Goal: Task Accomplishment & Management: Use online tool/utility

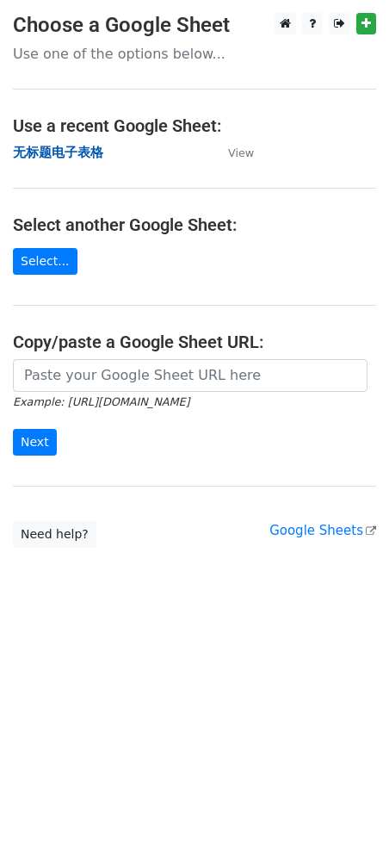
click at [73, 153] on strong "无标题电子表格" at bounding box center [58, 153] width 90 height 16
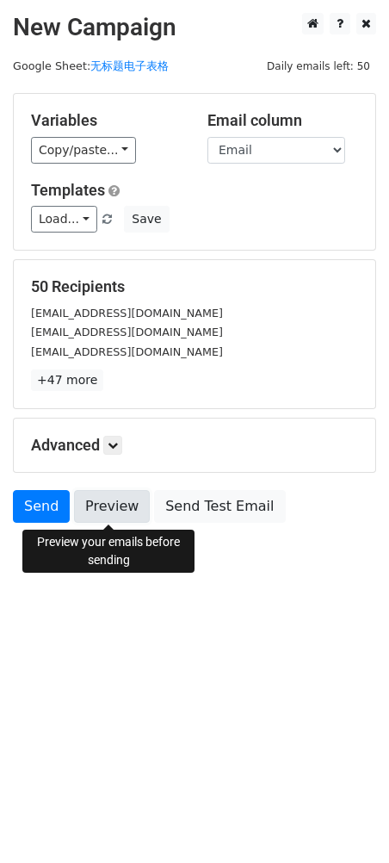
click at [114, 502] on link "Preview" at bounding box center [112, 506] width 76 height 33
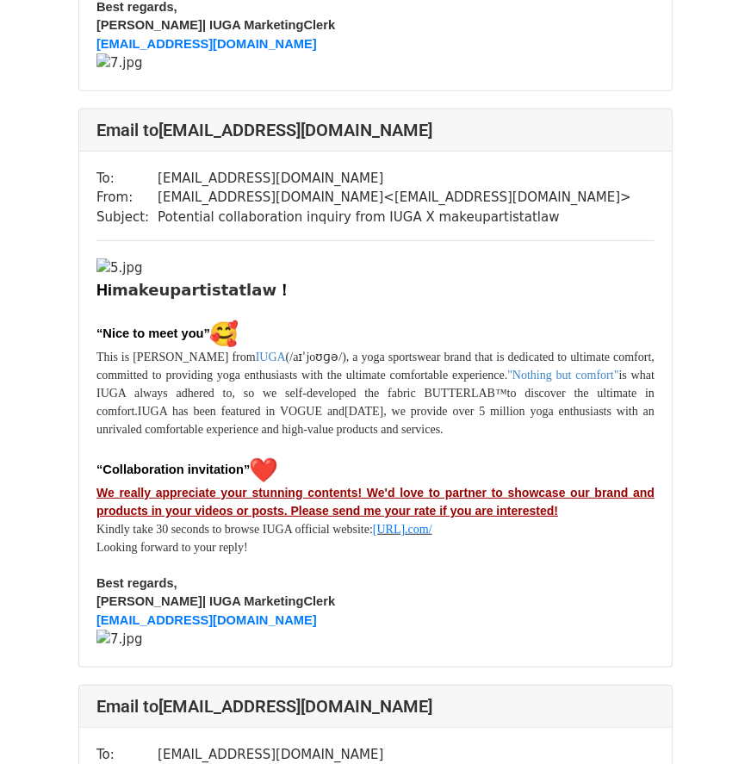
scroll to position [32113, 0]
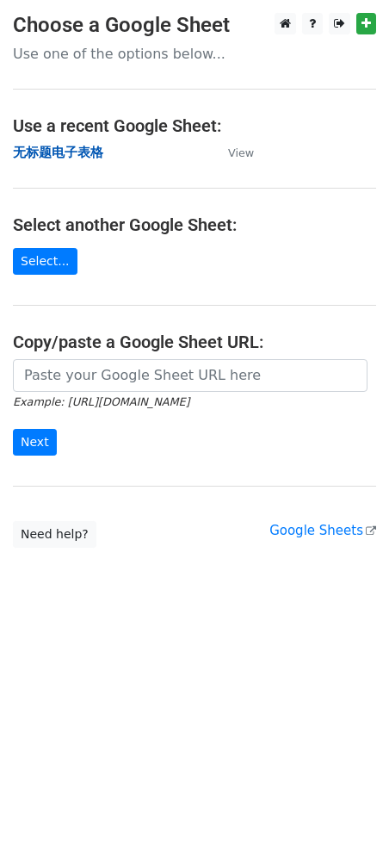
click at [61, 150] on strong "无标题电子表格" at bounding box center [58, 153] width 90 height 16
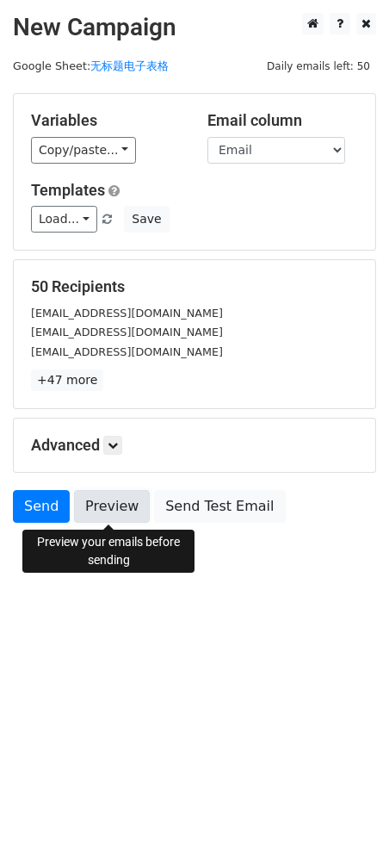
click at [124, 515] on link "Preview" at bounding box center [112, 506] width 76 height 33
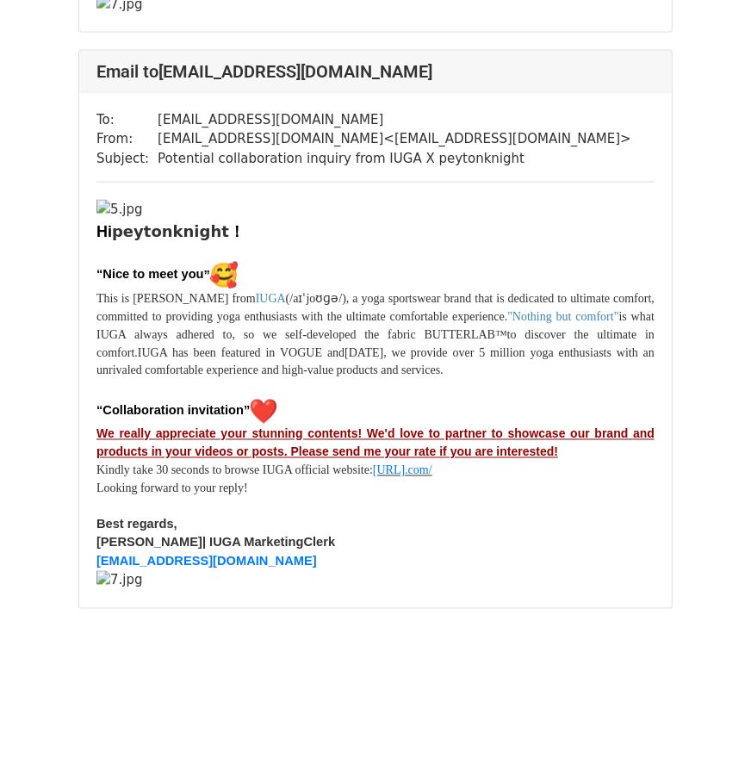
scroll to position [44349, 0]
